Goal: Information Seeking & Learning: Learn about a topic

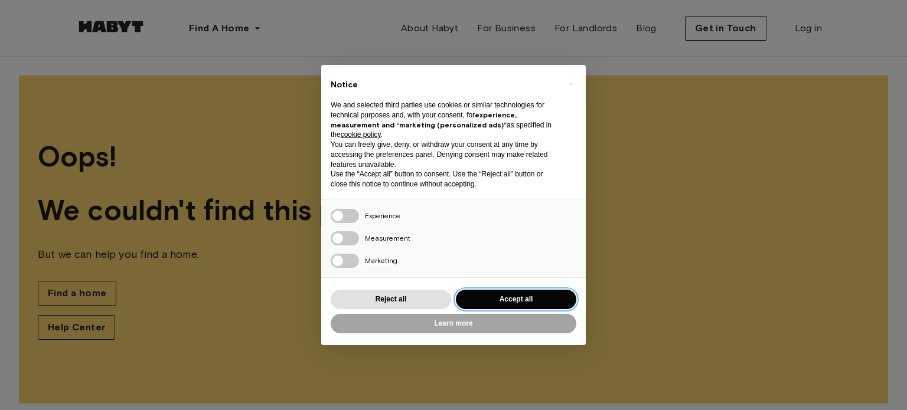
click at [471, 295] on button "Accept all" at bounding box center [516, 299] width 120 height 19
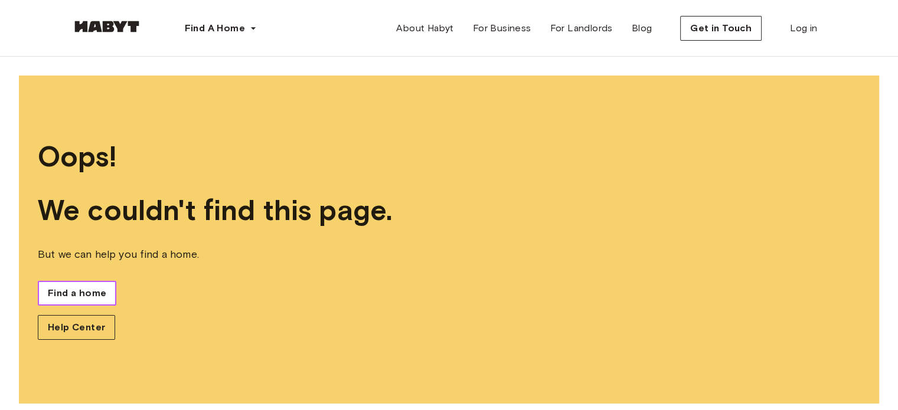
click at [90, 287] on span "Find a home" at bounding box center [77, 293] width 58 height 14
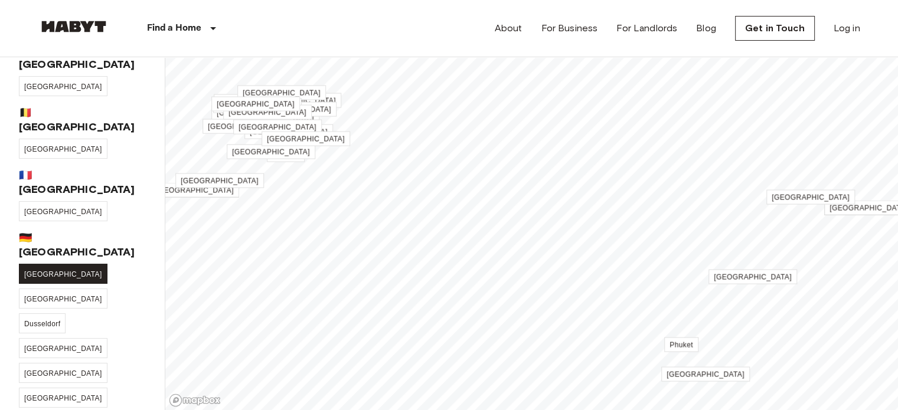
click at [45, 264] on link "[GEOGRAPHIC_DATA]" at bounding box center [63, 274] width 89 height 20
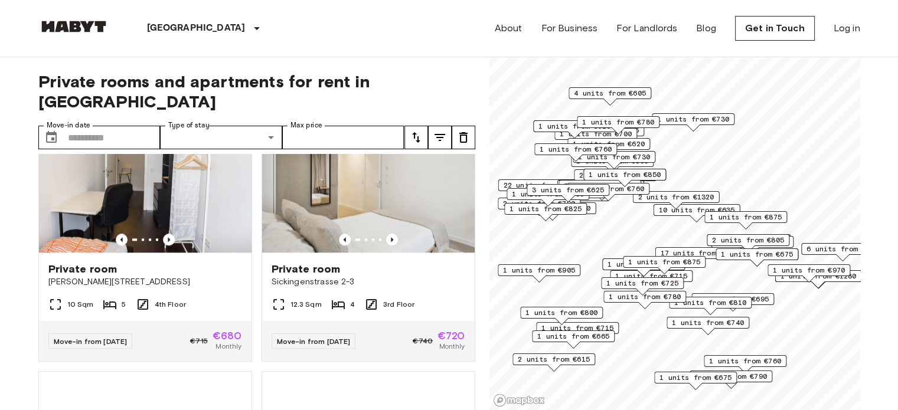
scroll to position [1359, 0]
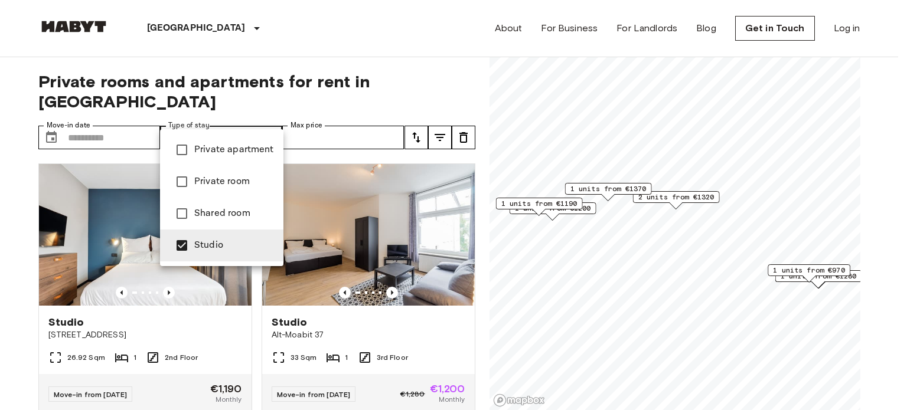
click at [2, 253] on div at bounding box center [453, 205] width 907 height 410
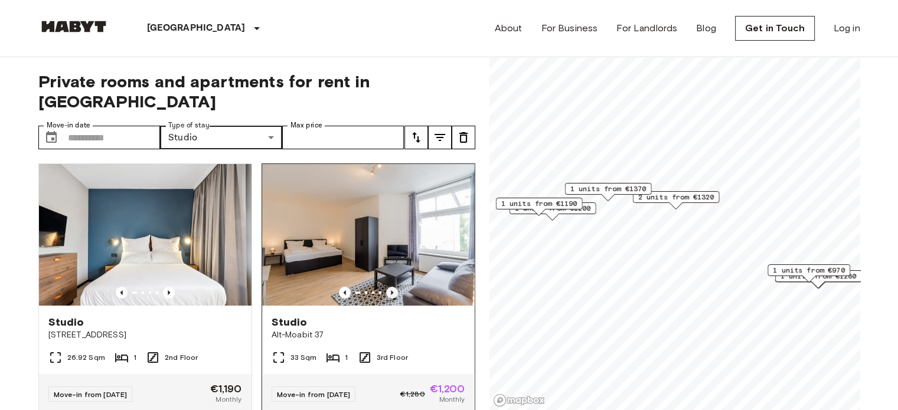
click at [390, 287] on icon "Previous image" at bounding box center [392, 293] width 12 height 12
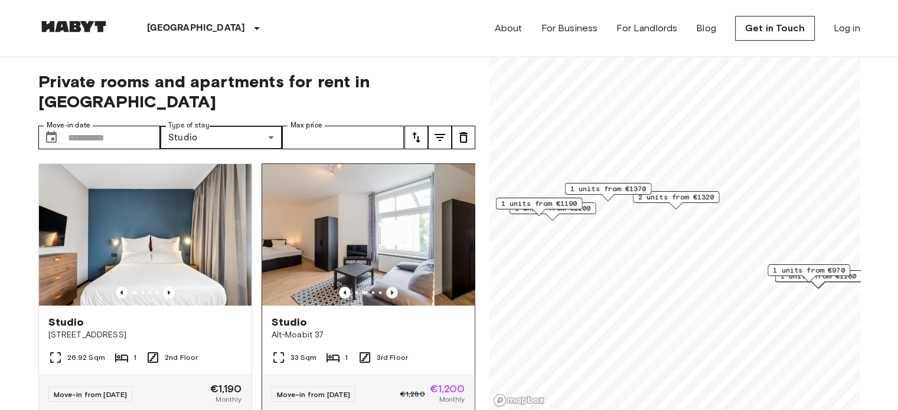
click at [390, 287] on icon "Previous image" at bounding box center [392, 293] width 12 height 12
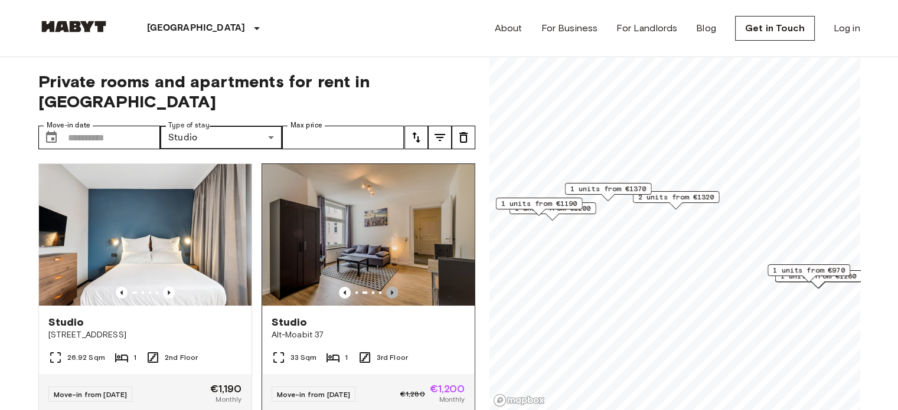
click at [390, 287] on icon "Previous image" at bounding box center [392, 293] width 12 height 12
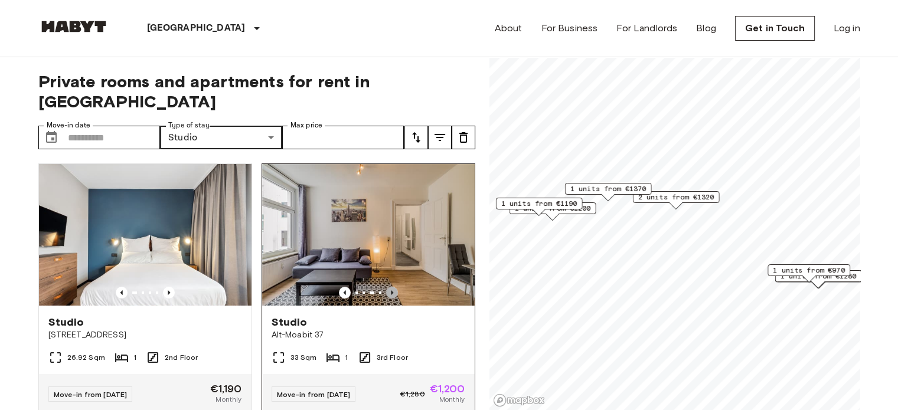
click at [390, 287] on icon "Previous image" at bounding box center [392, 293] width 12 height 12
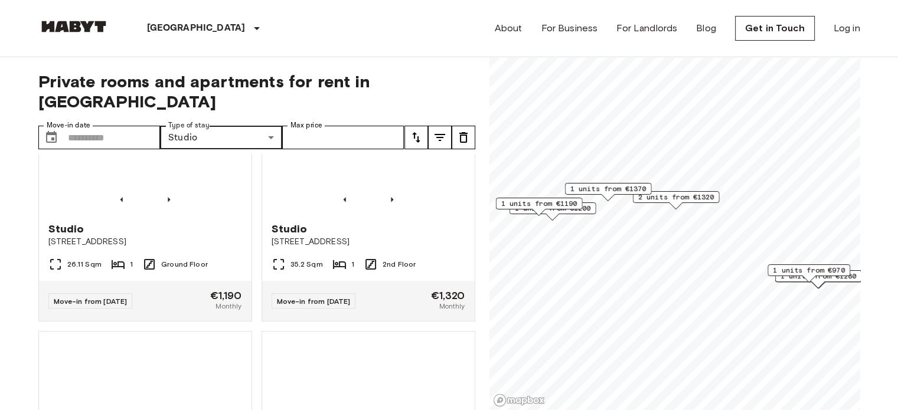
scroll to position [1398, 0]
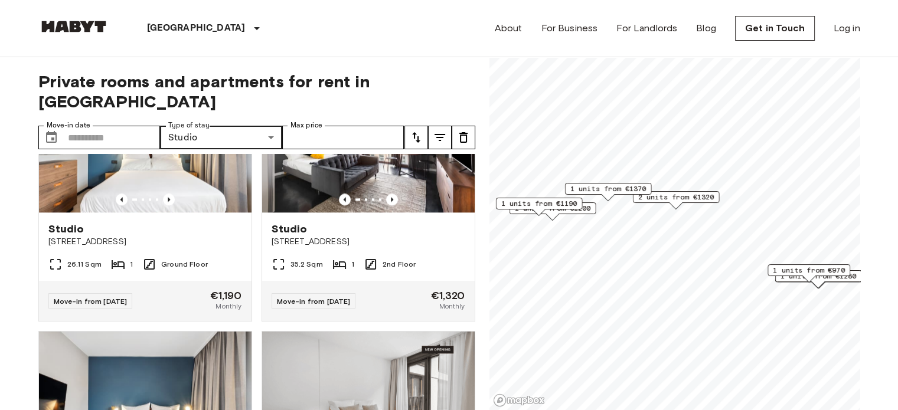
click at [409, 130] on icon "tune" at bounding box center [416, 137] width 14 height 14
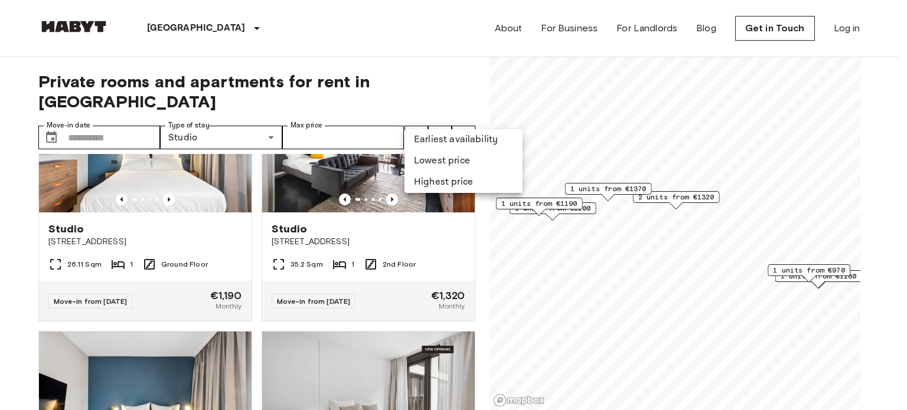
click at [428, 162] on li "Lowest price" at bounding box center [463, 161] width 118 height 21
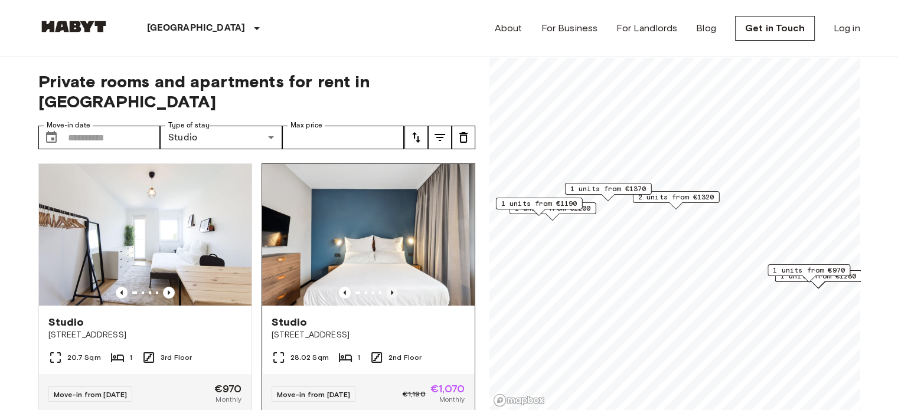
click at [386, 287] on icon "Previous image" at bounding box center [392, 293] width 12 height 12
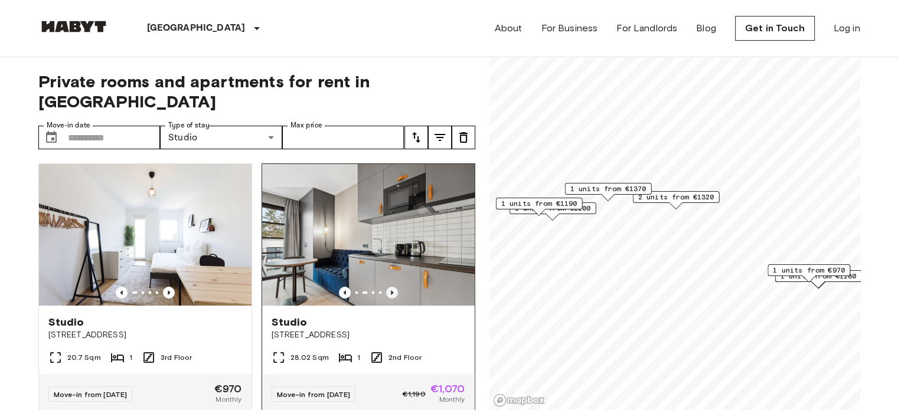
click at [386, 287] on icon "Previous image" at bounding box center [392, 293] width 12 height 12
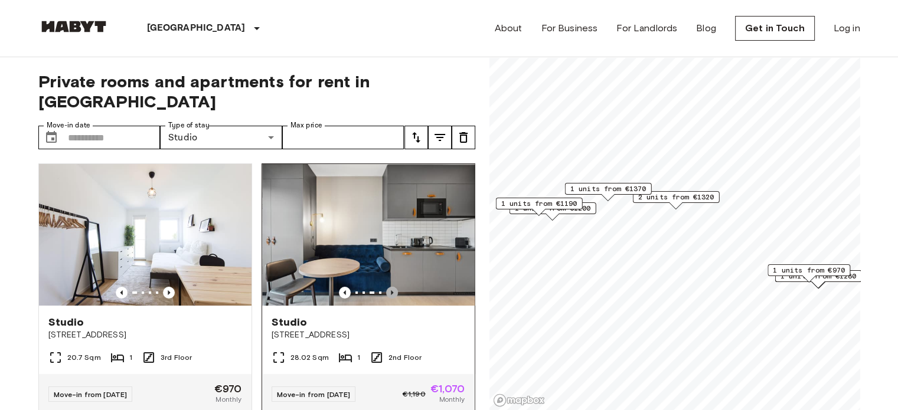
click at [386, 287] on icon "Previous image" at bounding box center [392, 293] width 12 height 12
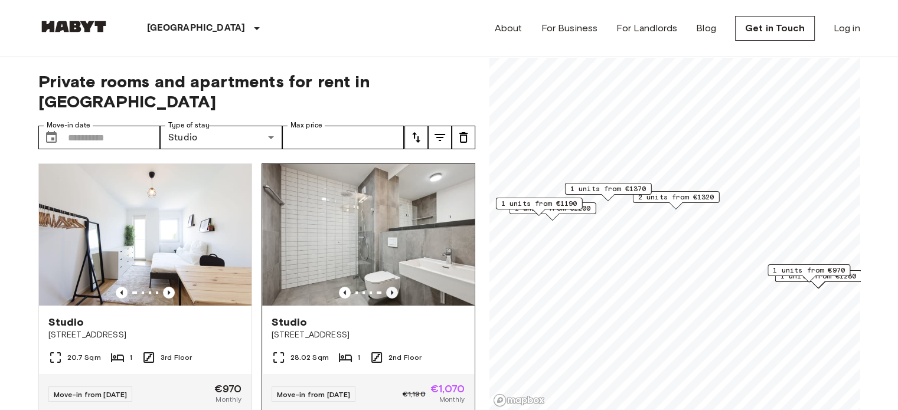
click at [386, 287] on icon "Previous image" at bounding box center [392, 293] width 12 height 12
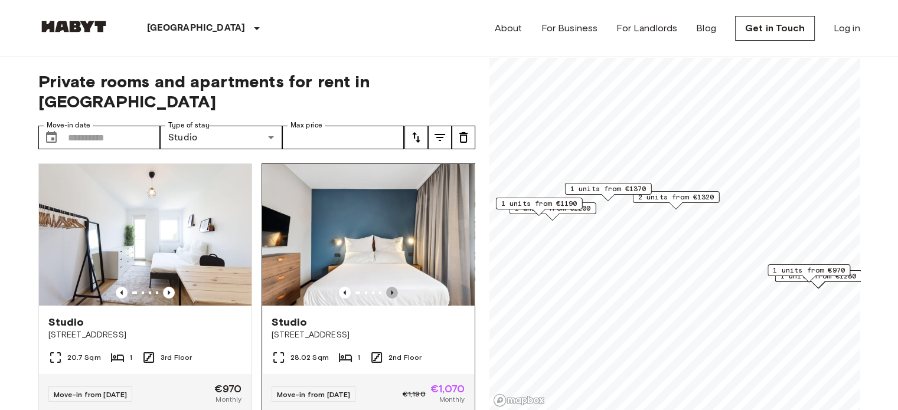
click at [386, 287] on icon "Previous image" at bounding box center [392, 293] width 12 height 12
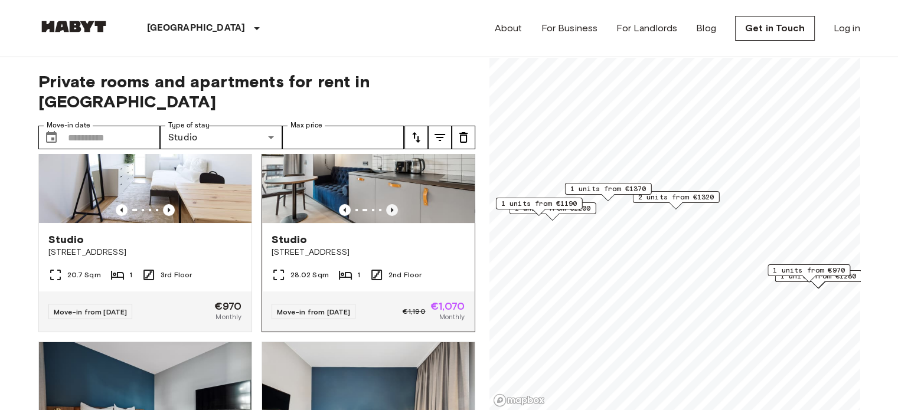
scroll to position [87, 0]
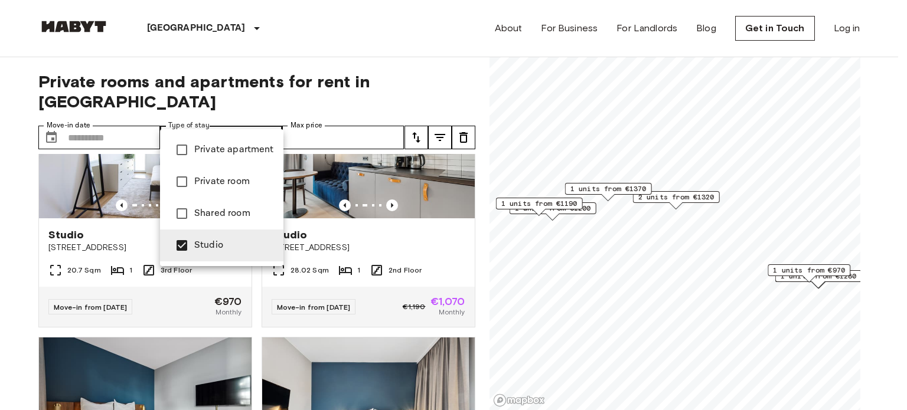
click at [215, 175] on span "Private room" at bounding box center [234, 182] width 80 height 14
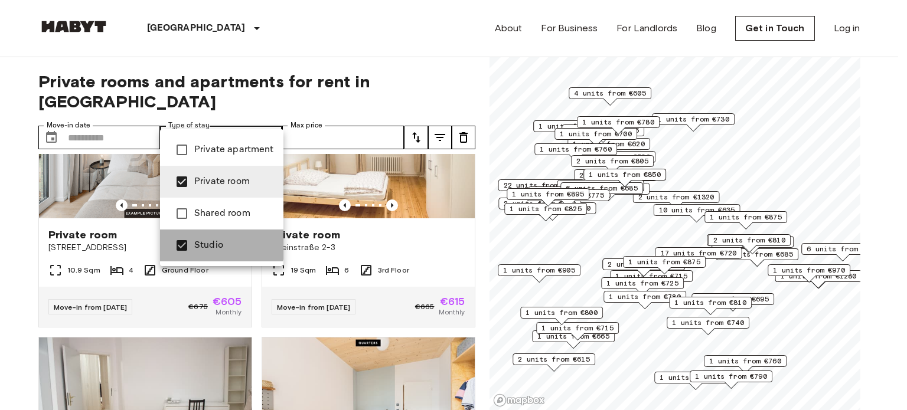
click at [203, 237] on li "Studio" at bounding box center [221, 246] width 123 height 32
type input "**********"
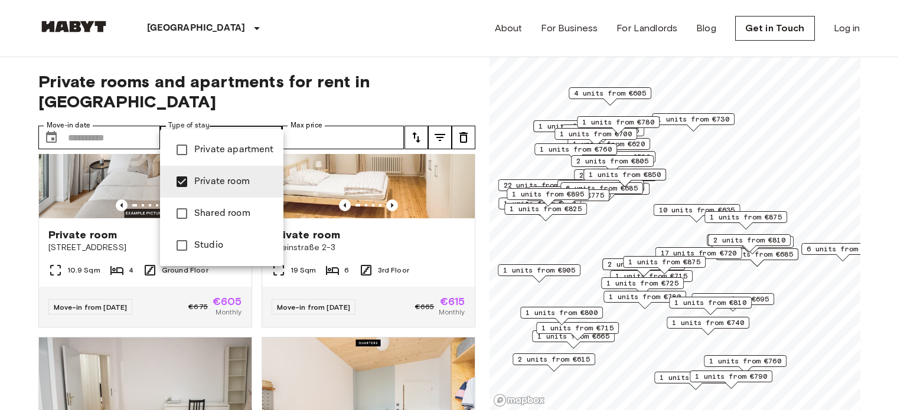
click at [1, 269] on div at bounding box center [453, 205] width 907 height 410
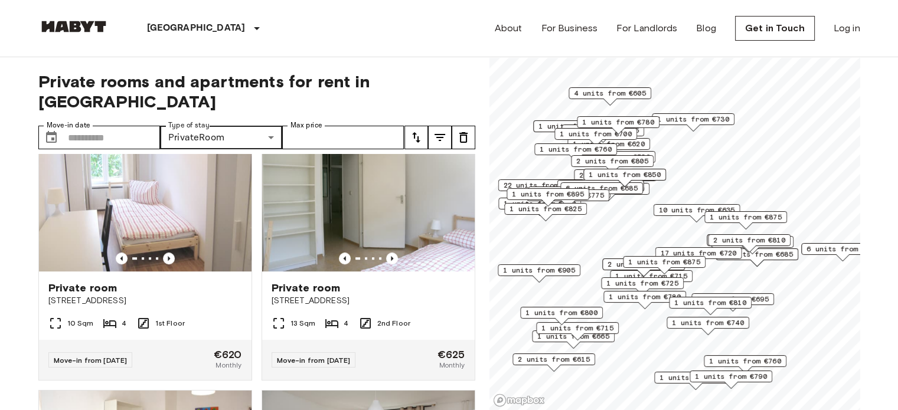
scroll to position [818, 0]
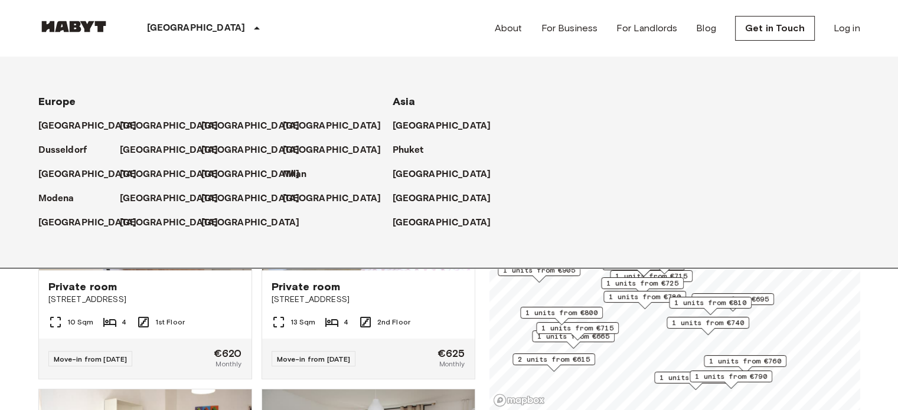
click at [161, 39] on div "[GEOGRAPHIC_DATA]" at bounding box center [205, 28] width 193 height 57
click at [162, 40] on div "[GEOGRAPHIC_DATA]" at bounding box center [205, 28] width 193 height 57
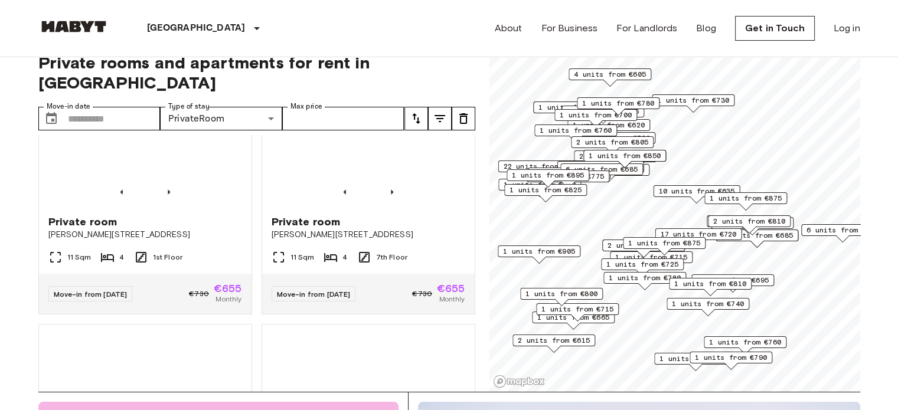
scroll to position [2430, 0]
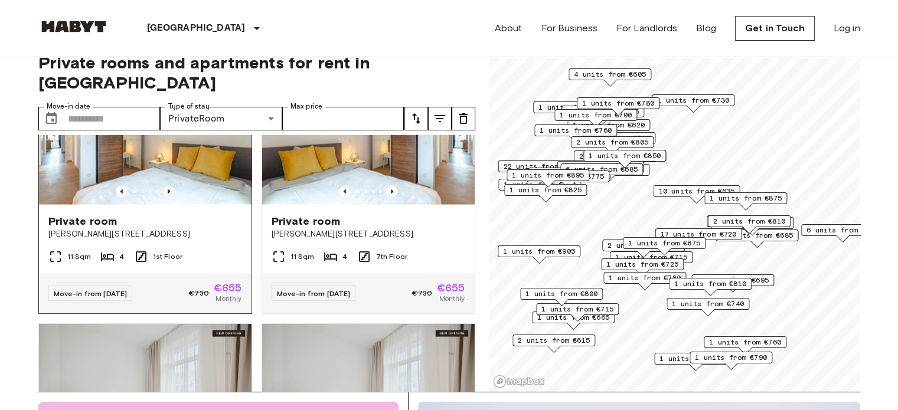
click at [169, 198] on icon "Previous image" at bounding box center [169, 192] width 12 height 12
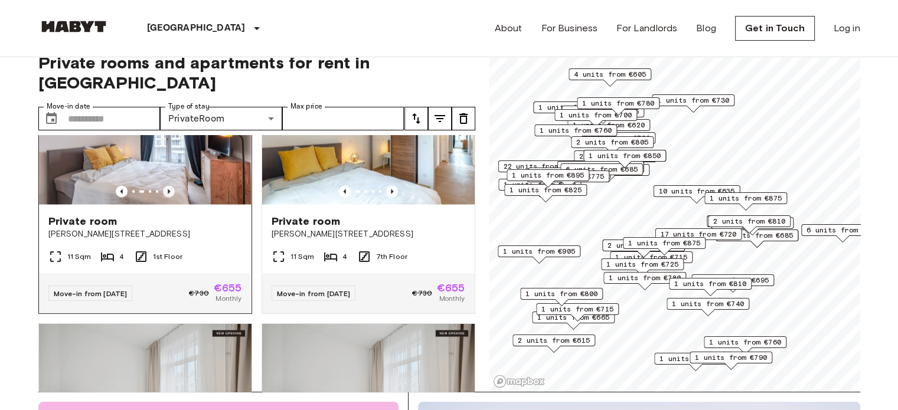
click at [169, 198] on icon "Previous image" at bounding box center [169, 192] width 12 height 12
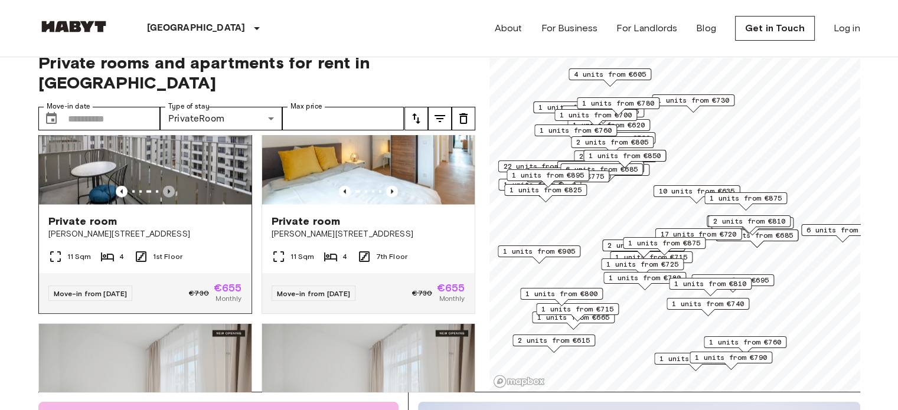
click at [169, 198] on icon "Previous image" at bounding box center [169, 192] width 12 height 12
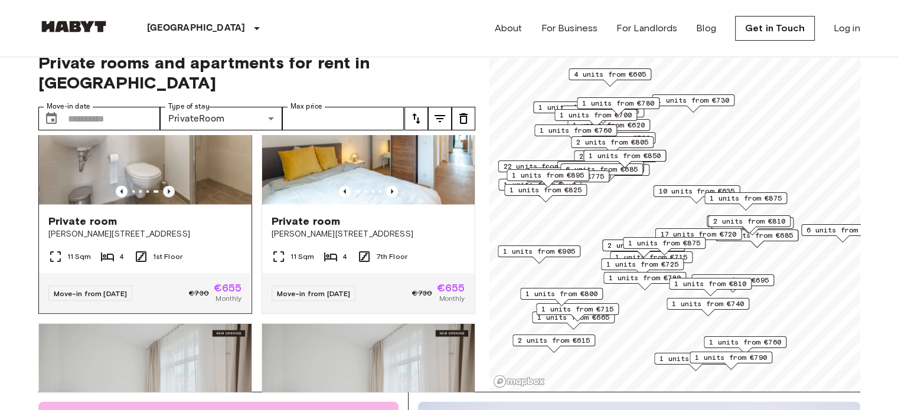
click at [169, 198] on icon "Previous image" at bounding box center [169, 192] width 12 height 12
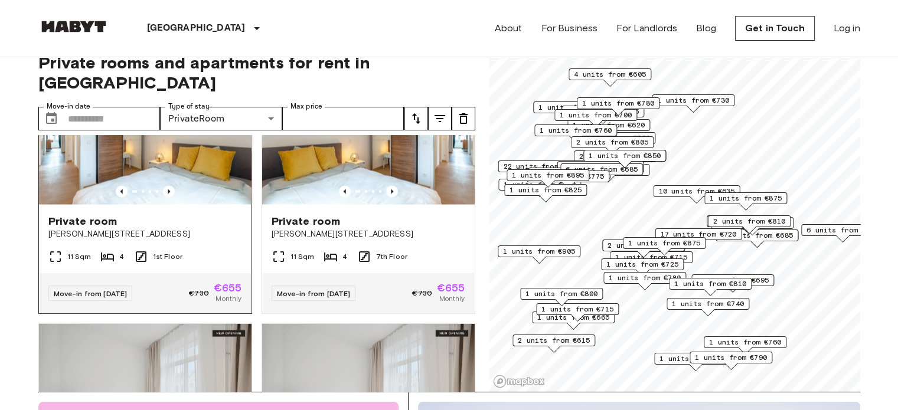
click at [163, 228] on div "Private room" at bounding box center [145, 221] width 194 height 14
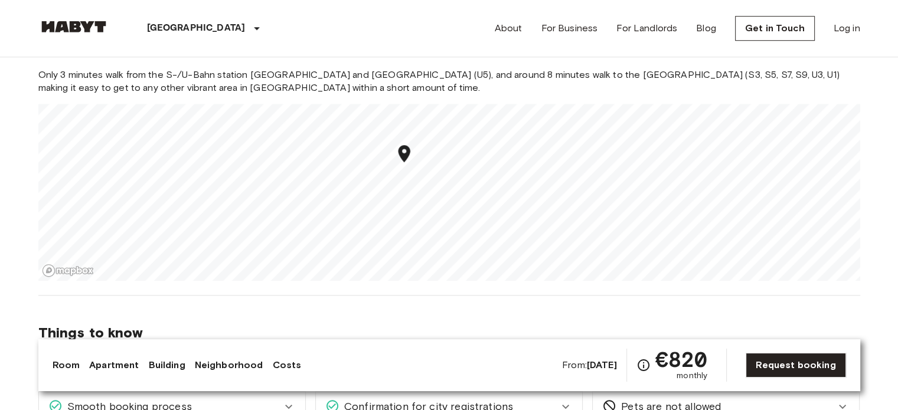
scroll to position [916, 0]
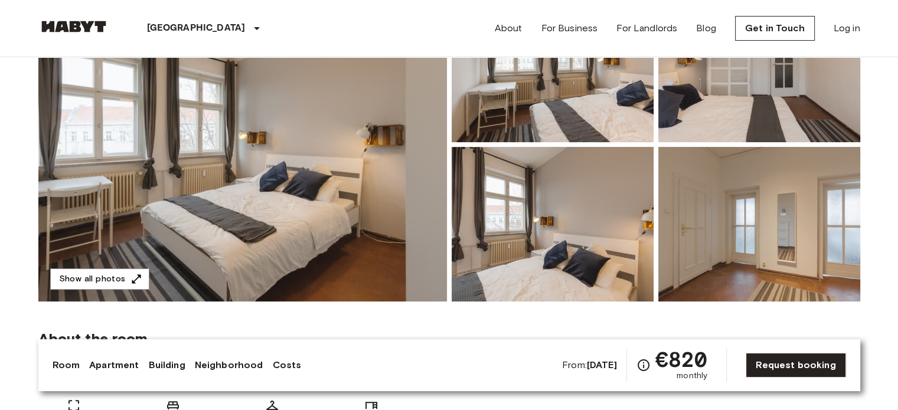
scroll to position [163, 0]
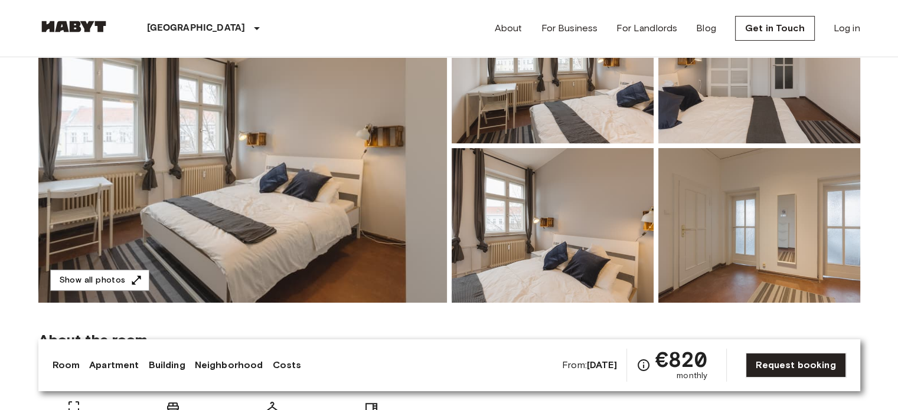
click at [370, 193] on img at bounding box center [242, 146] width 408 height 314
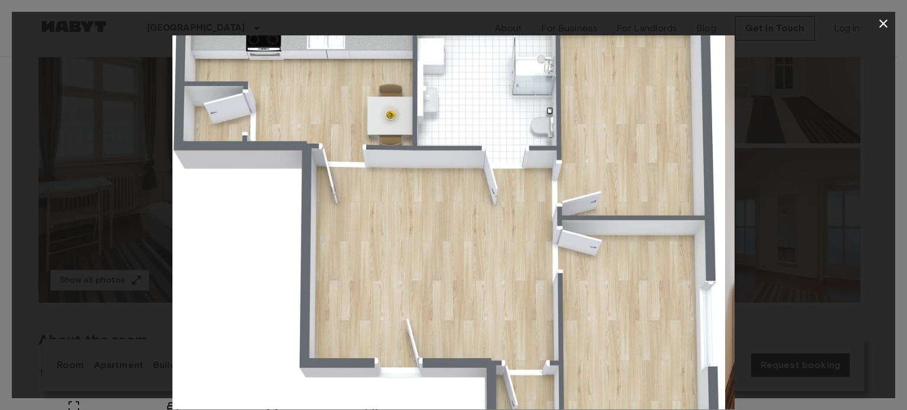
drag, startPoint x: 614, startPoint y: 220, endPoint x: 603, endPoint y: 304, distance: 85.1
click at [603, 304] on img at bounding box center [444, 222] width 562 height 374
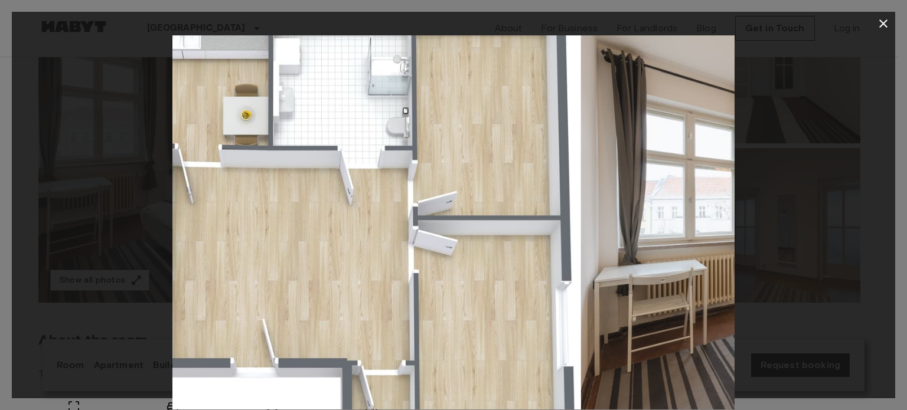
drag, startPoint x: 599, startPoint y: 299, endPoint x: 506, endPoint y: 233, distance: 113.8
click at [463, 235] on img at bounding box center [300, 222] width 562 height 374
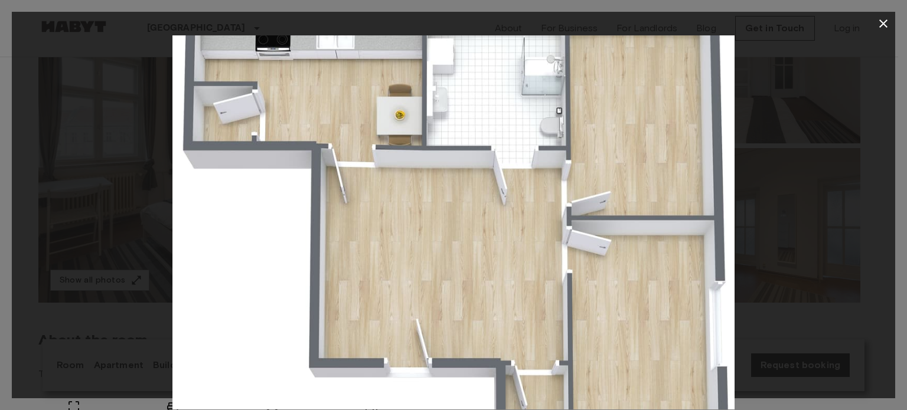
click at [761, 309] on div at bounding box center [453, 222] width 883 height 374
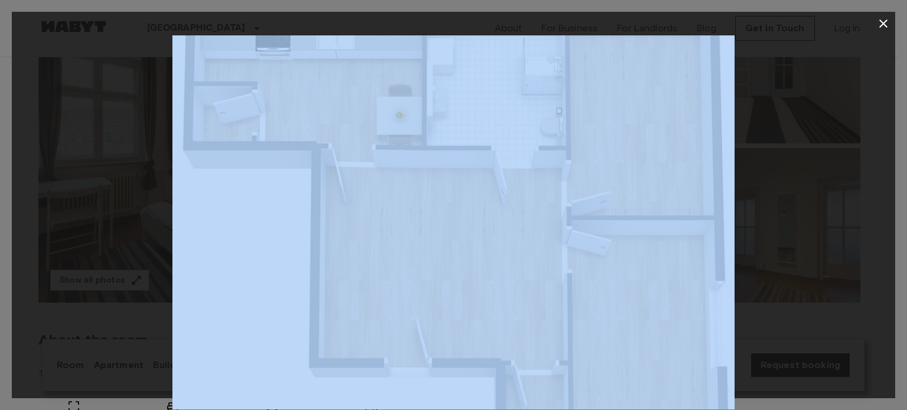
click at [761, 309] on div at bounding box center [453, 222] width 883 height 374
click at [829, 270] on div at bounding box center [453, 222] width 883 height 374
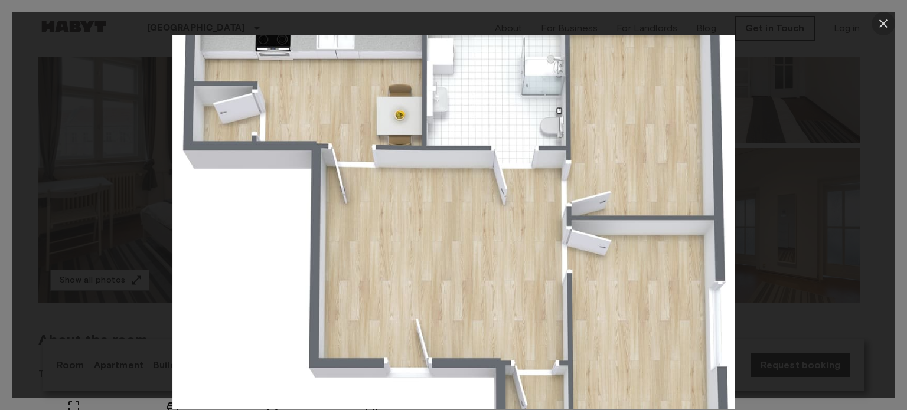
click at [883, 28] on icon "button" at bounding box center [883, 24] width 14 height 14
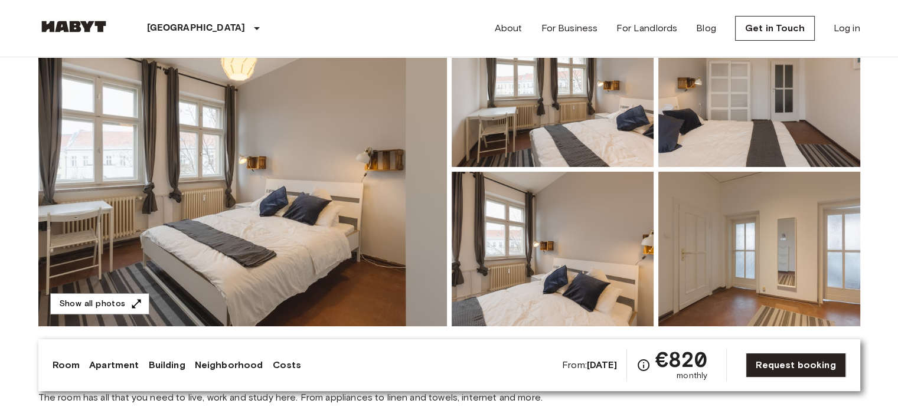
scroll to position [0, 0]
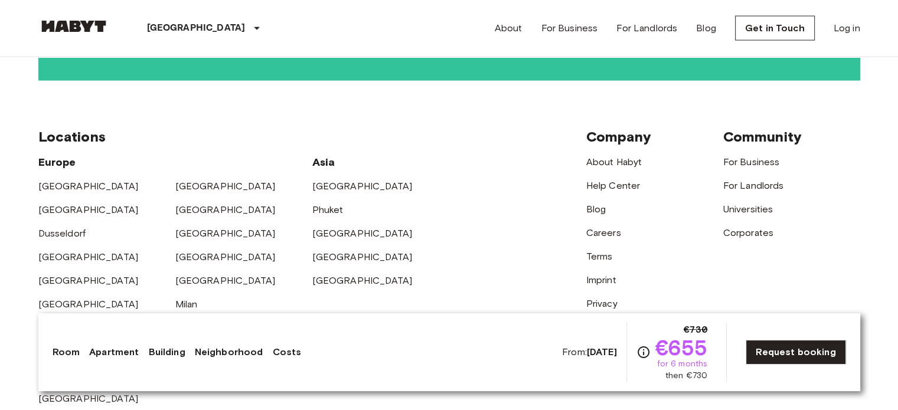
scroll to position [2510, 0]
